Goal: Information Seeking & Learning: Learn about a topic

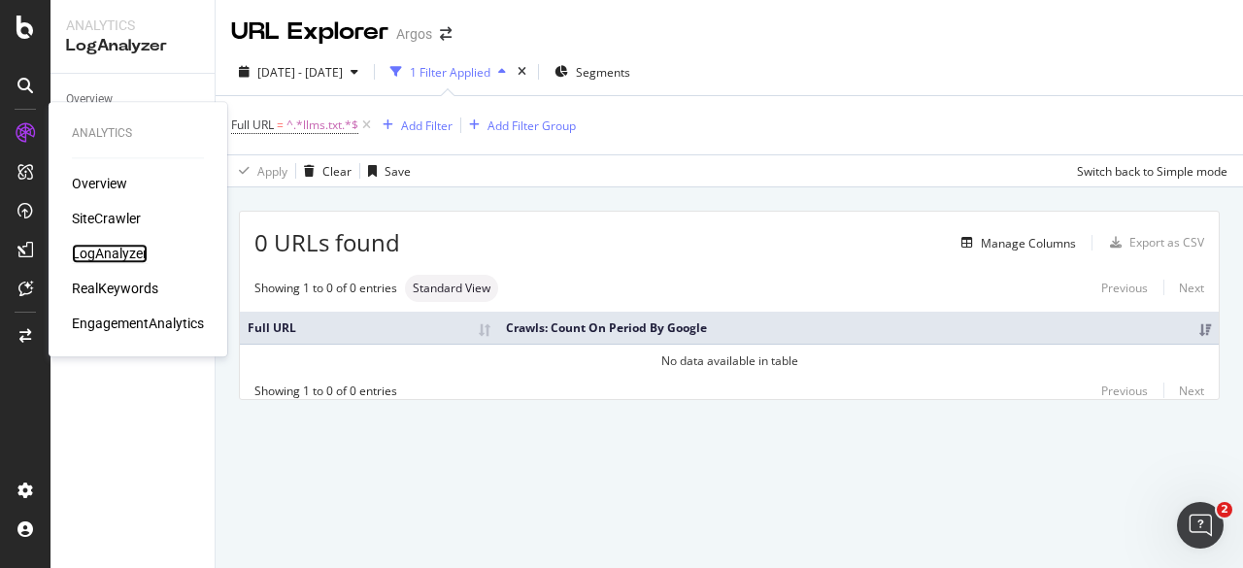
click at [112, 256] on div "LogAnalyzer" at bounding box center [110, 253] width 76 height 19
